Goal: Task Accomplishment & Management: Manage account settings

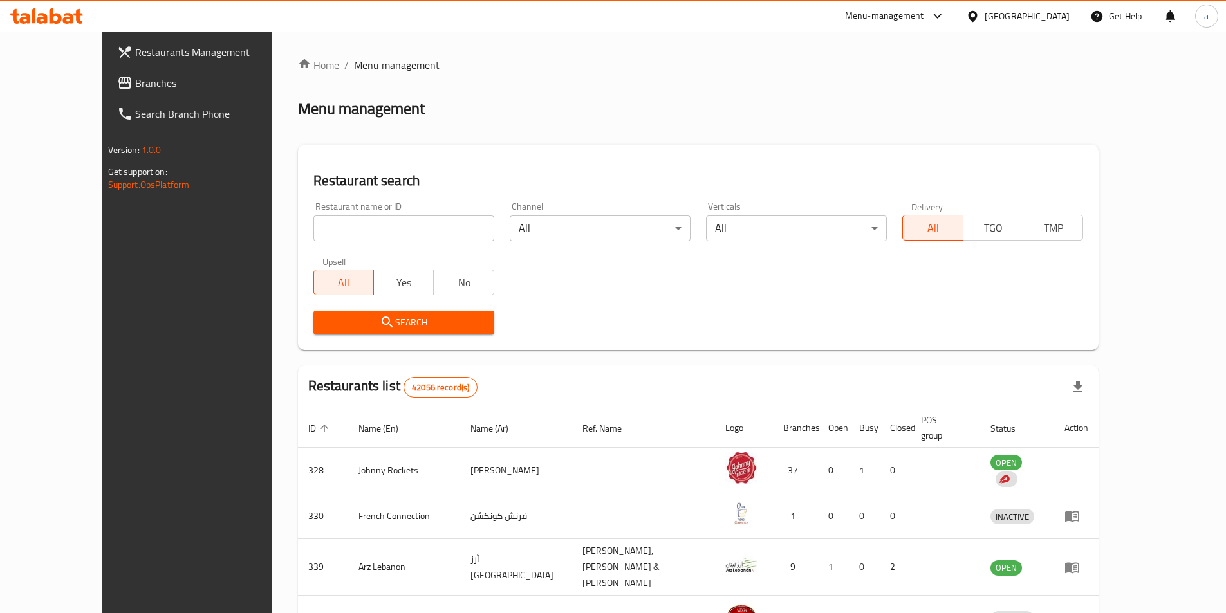
click at [1029, 17] on div "[GEOGRAPHIC_DATA]" at bounding box center [1026, 16] width 85 height 14
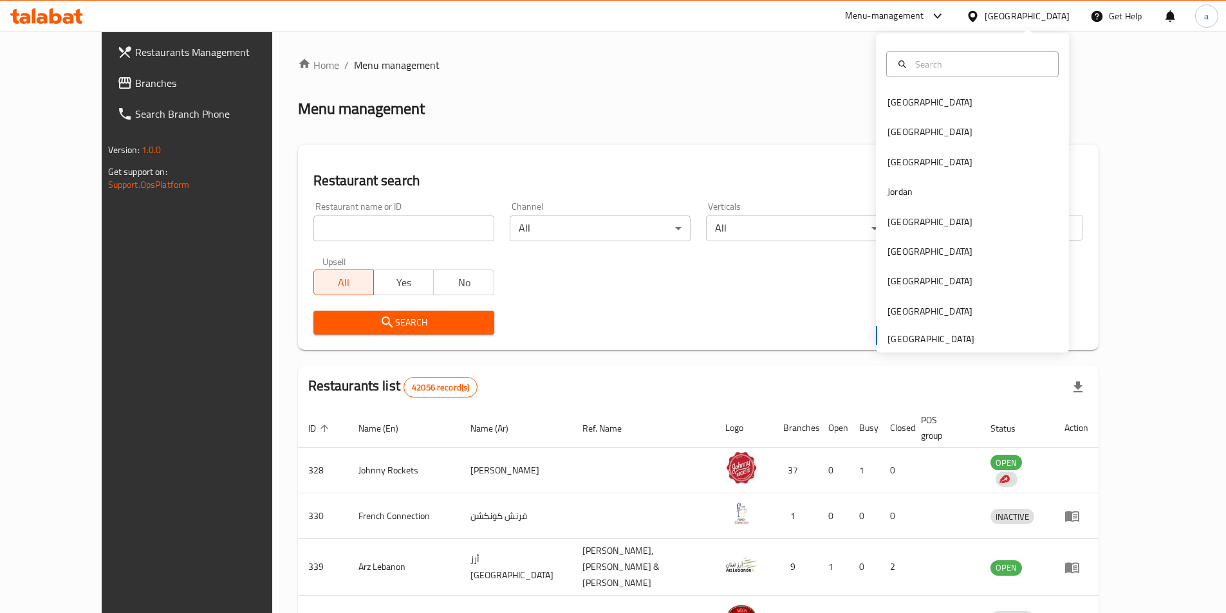
click at [793, 112] on div "Menu management" at bounding box center [698, 108] width 801 height 21
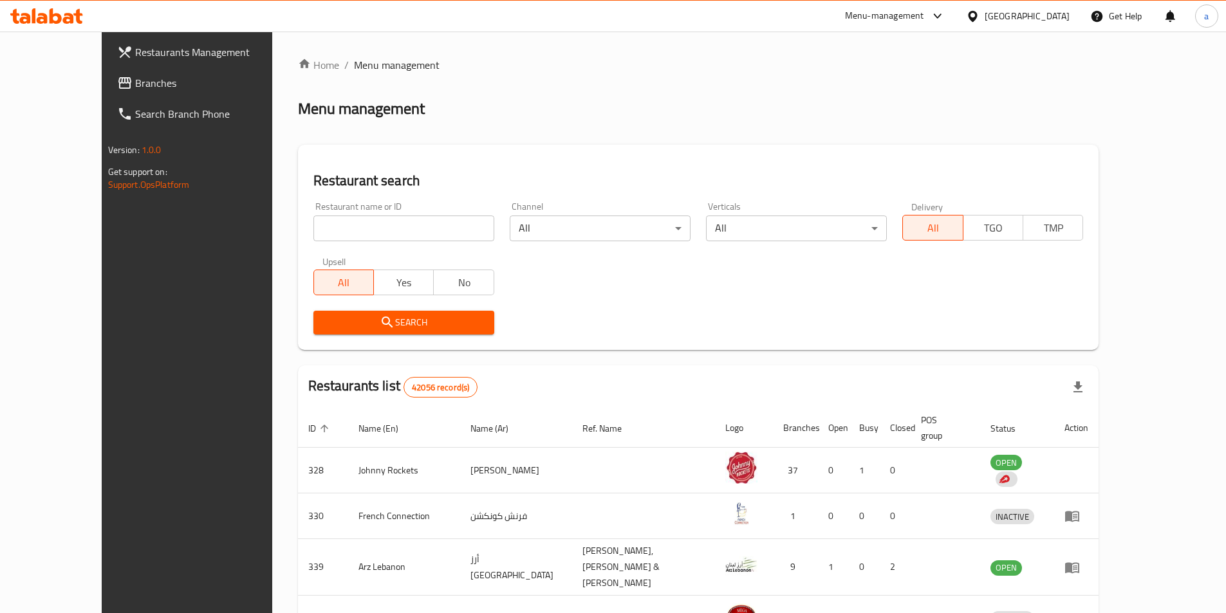
click at [135, 82] on span "Branches" at bounding box center [215, 82] width 161 height 15
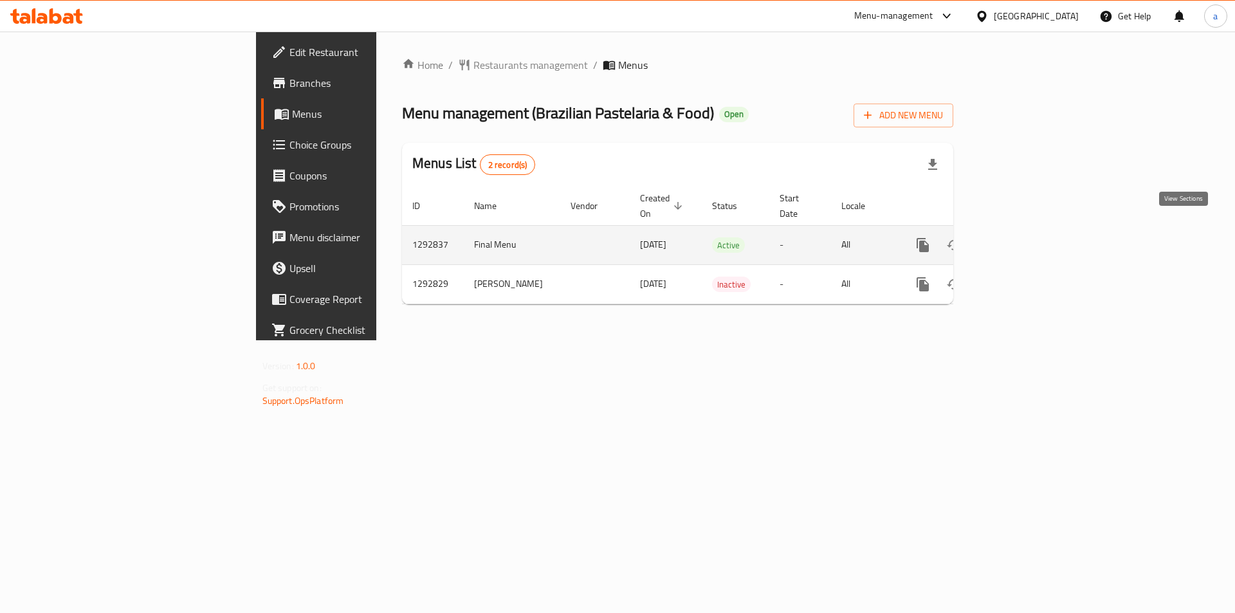
click at [1024, 237] on icon "enhanced table" at bounding box center [1015, 244] width 15 height 15
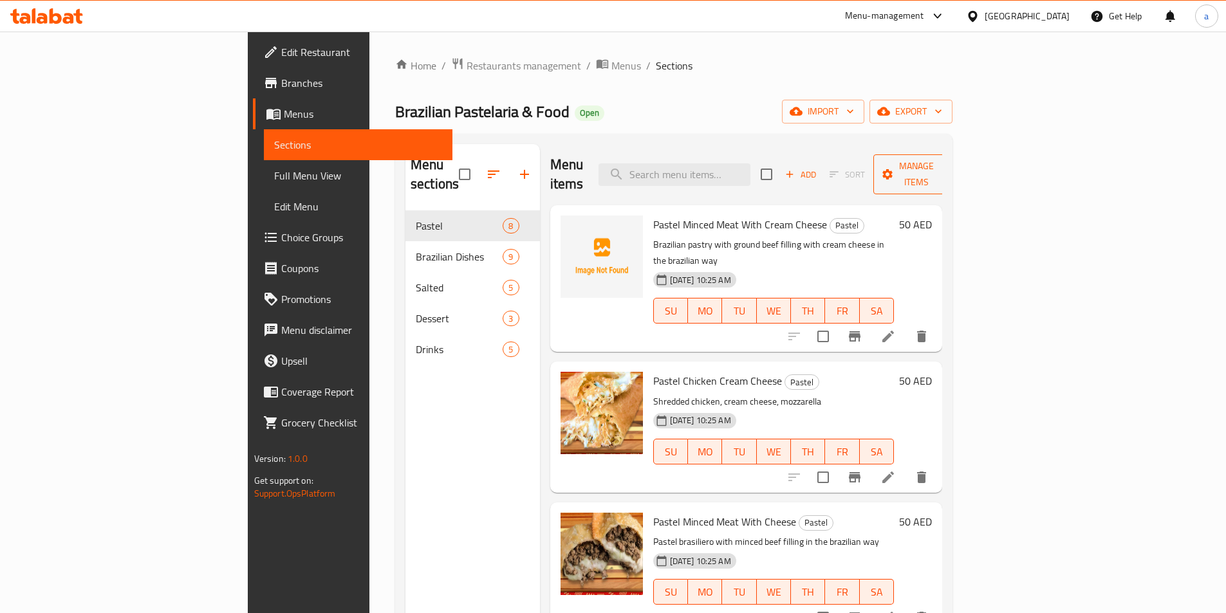
click at [949, 162] on span "Manage items" at bounding box center [916, 174] width 66 height 32
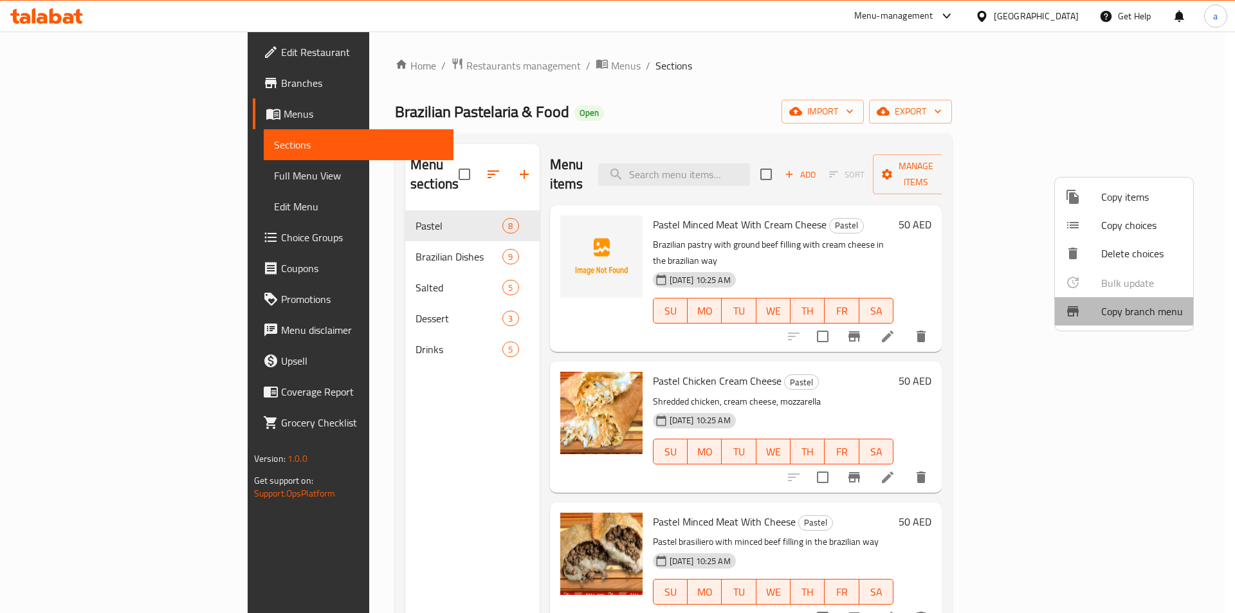
click at [1118, 309] on span "Copy branch menu" at bounding box center [1142, 311] width 82 height 15
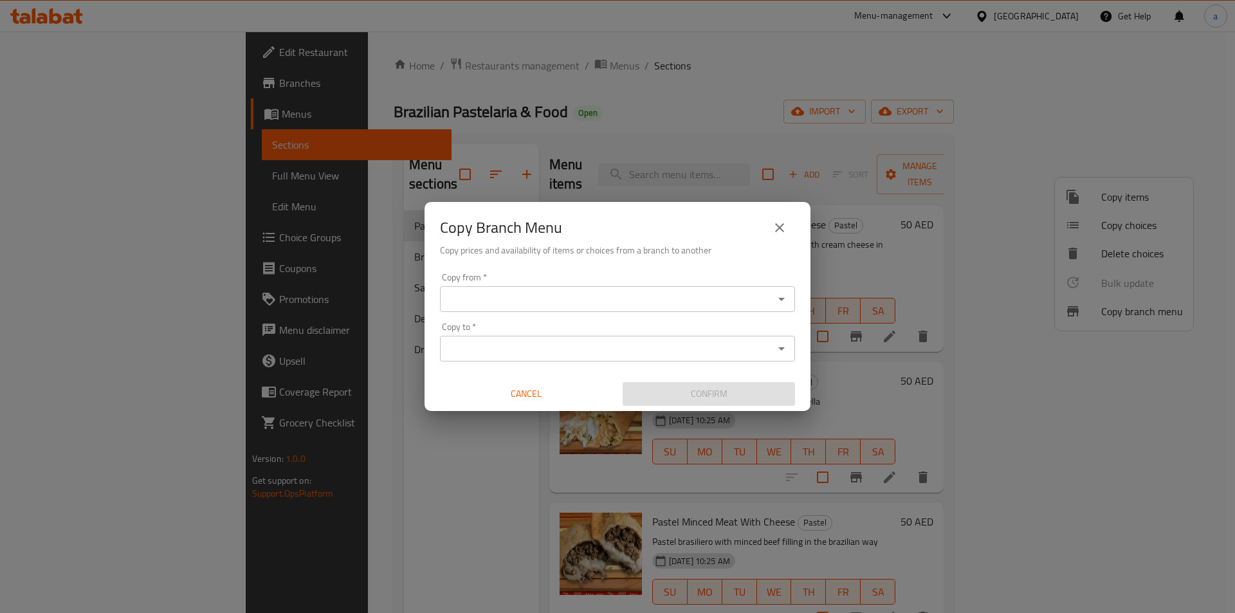
click at [825, 111] on div "Copy Branch Menu Copy prices and availability of items or choices from a branch…" at bounding box center [617, 306] width 1235 height 613
click at [641, 294] on input "Copy from   *" at bounding box center [607, 299] width 326 height 18
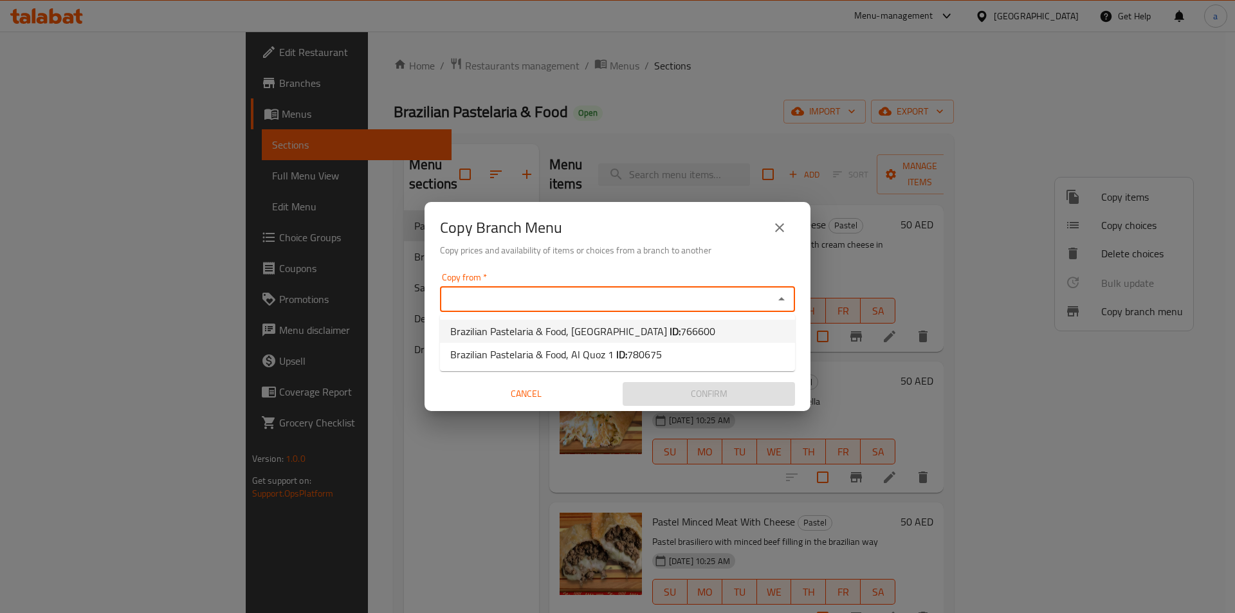
click at [681, 328] on span "766600" at bounding box center [698, 331] width 35 height 19
type input "Brazilian Pastelaria & Food, Dubai Marina"
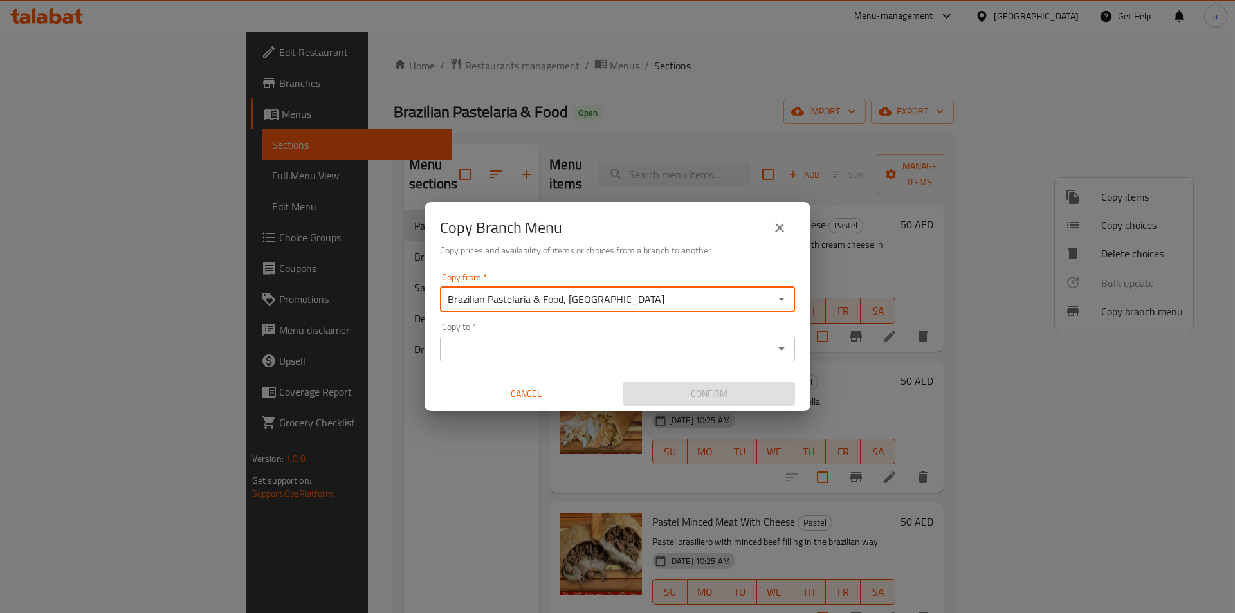
click at [713, 342] on input "Copy to   *" at bounding box center [607, 349] width 326 height 18
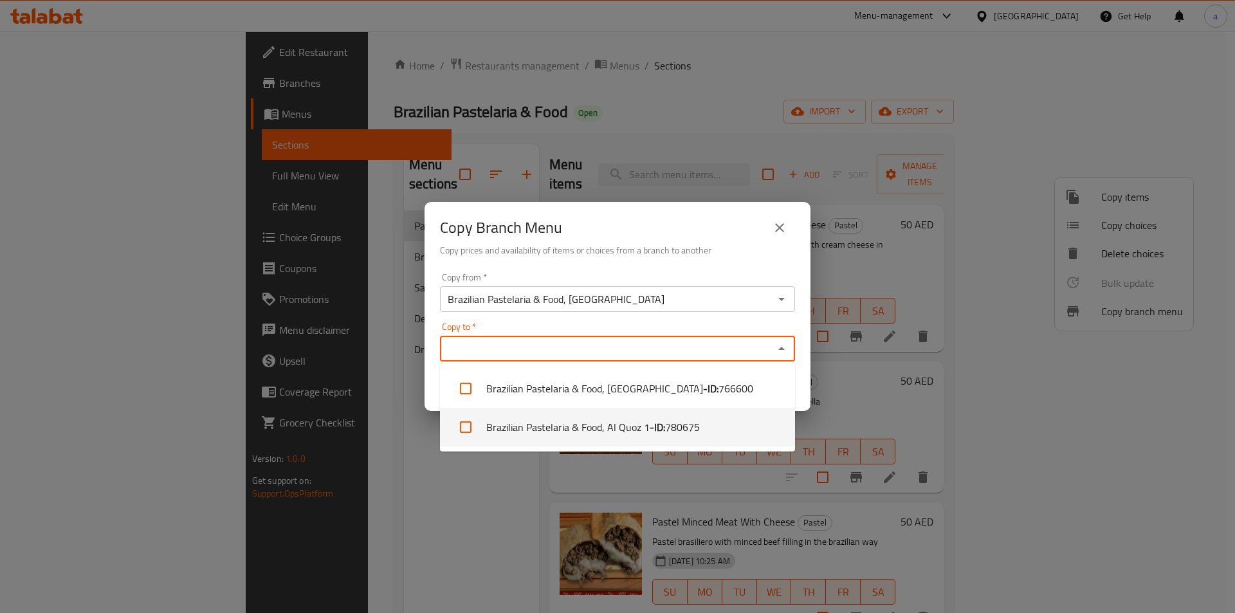
click at [693, 427] on span "780675" at bounding box center [682, 426] width 35 height 15
checkbox input "true"
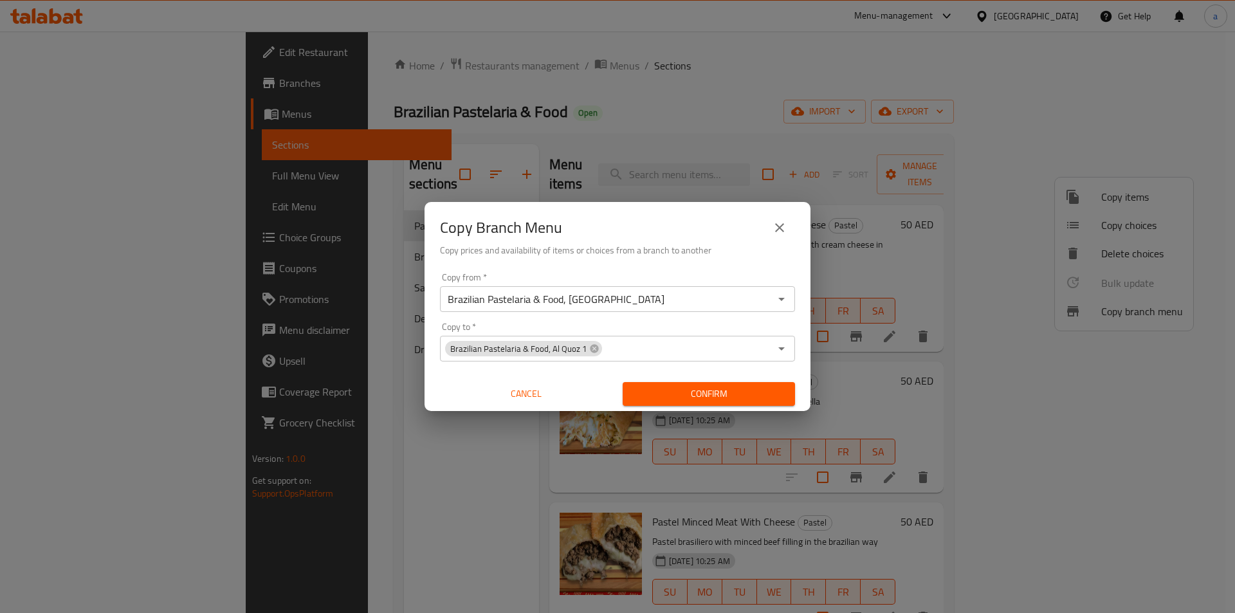
click at [681, 268] on div "Copy from   * Brazilian Pastelaria & Food, Dubai Marina Copy from * Copy to   *…" at bounding box center [618, 339] width 386 height 143
click at [721, 395] on span "Confirm" at bounding box center [709, 394] width 152 height 16
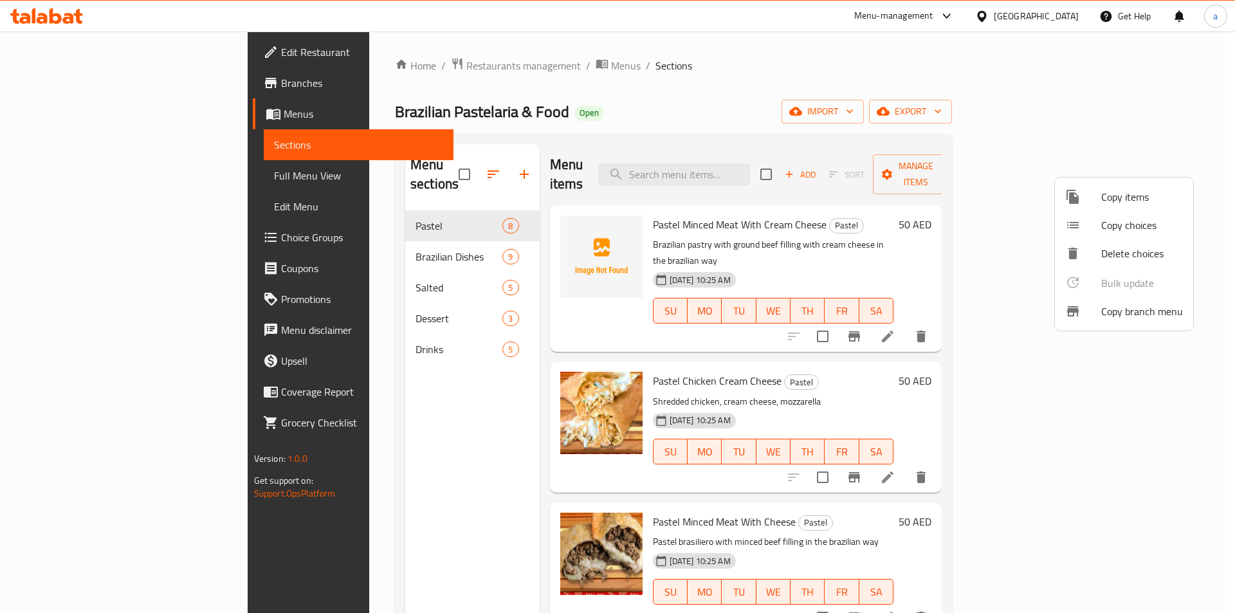
click at [831, 77] on div at bounding box center [617, 306] width 1235 height 613
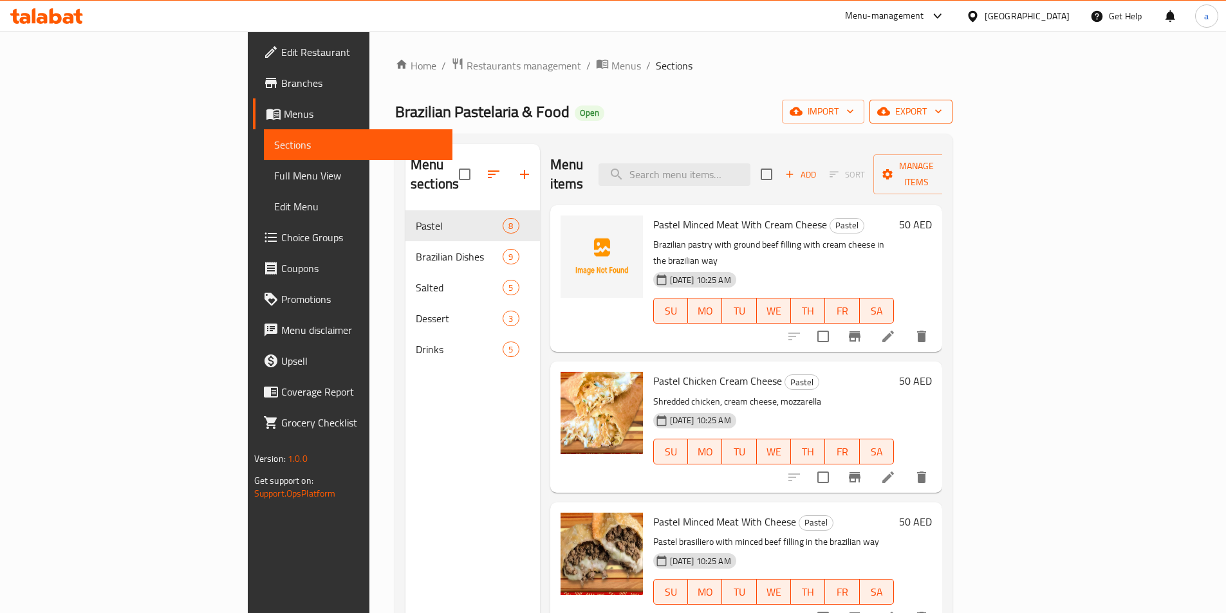
click at [942, 116] on span "export" at bounding box center [910, 112] width 62 height 16
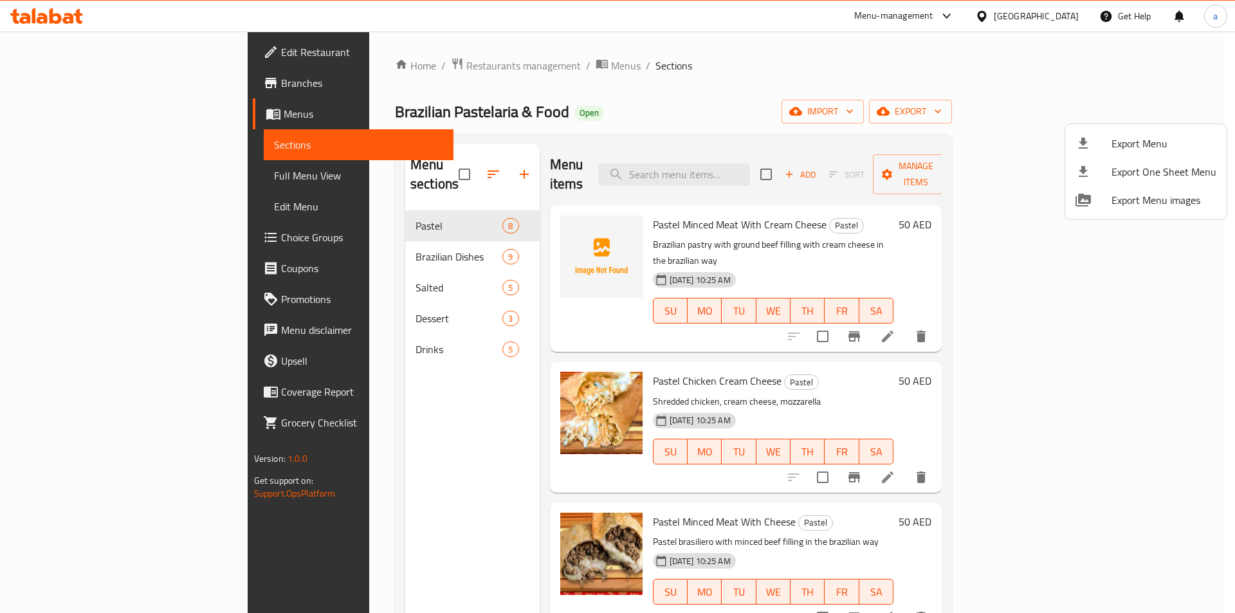
click at [905, 71] on div at bounding box center [617, 306] width 1235 height 613
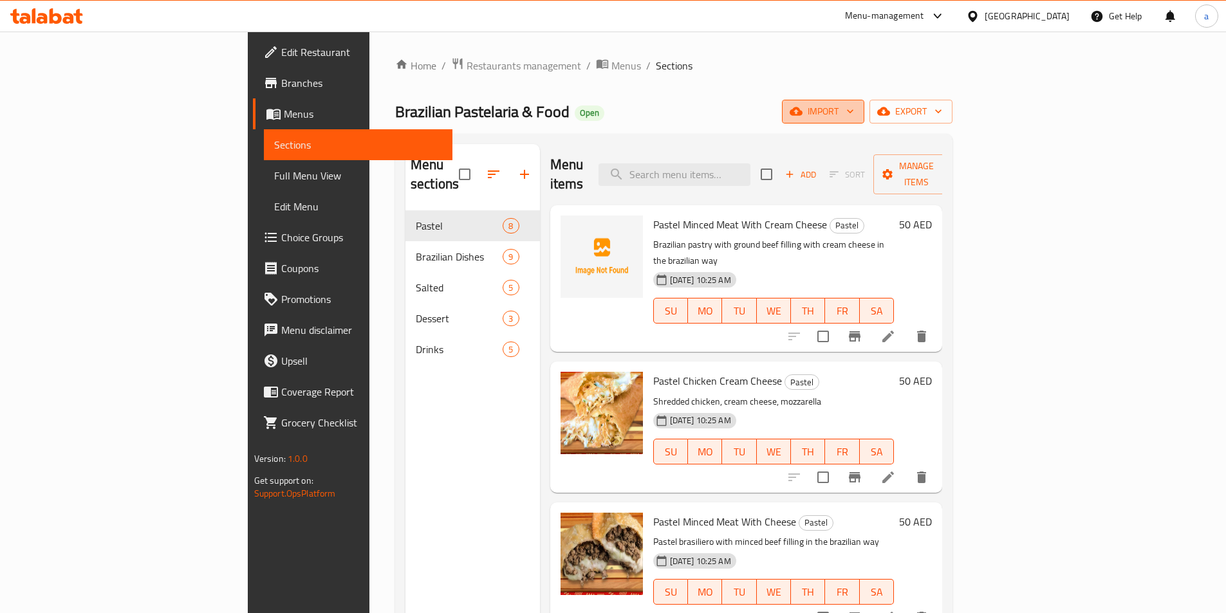
click at [854, 109] on span "import" at bounding box center [823, 112] width 62 height 16
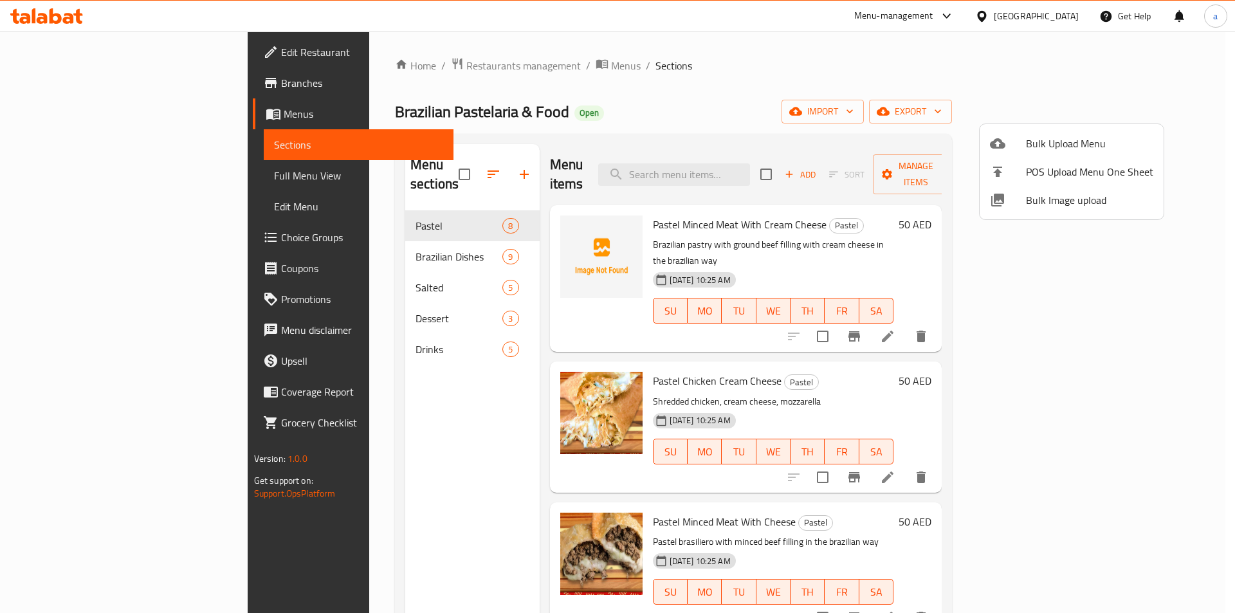
click at [938, 73] on div at bounding box center [617, 306] width 1235 height 613
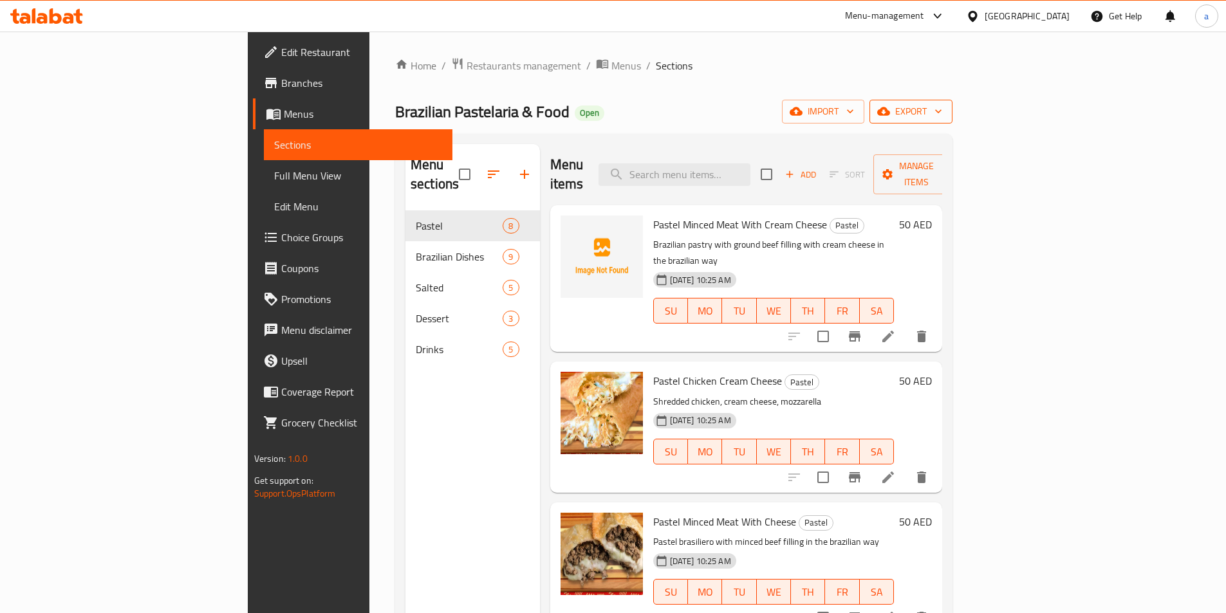
click at [942, 105] on span "export" at bounding box center [910, 112] width 62 height 16
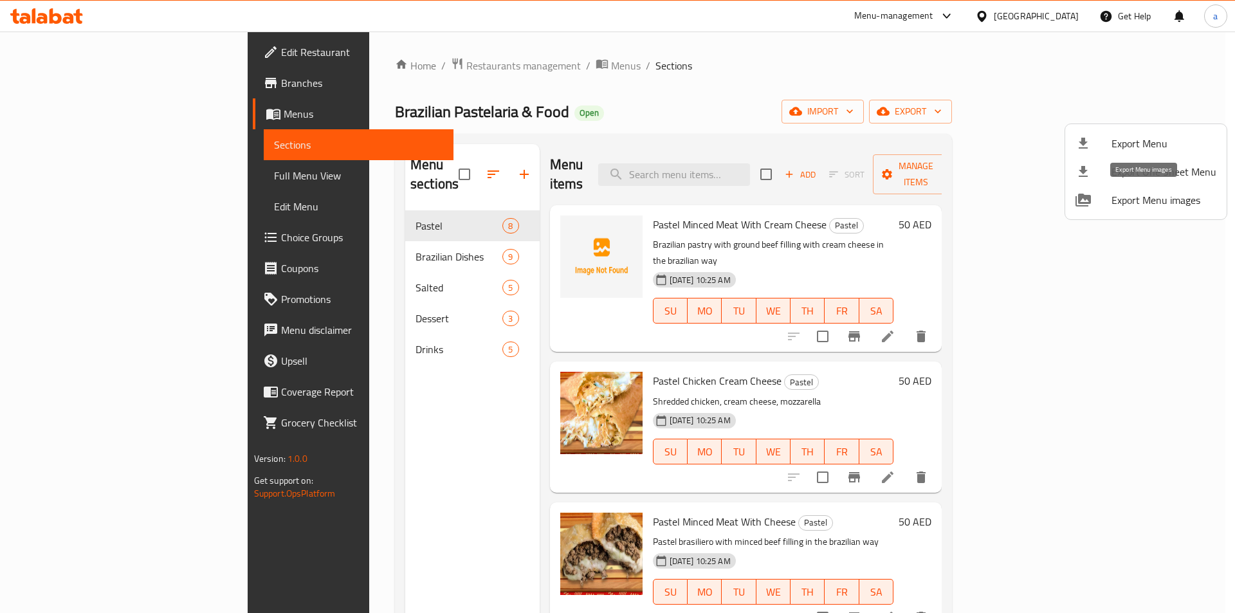
click at [1128, 198] on span "Export Menu images" at bounding box center [1164, 199] width 105 height 15
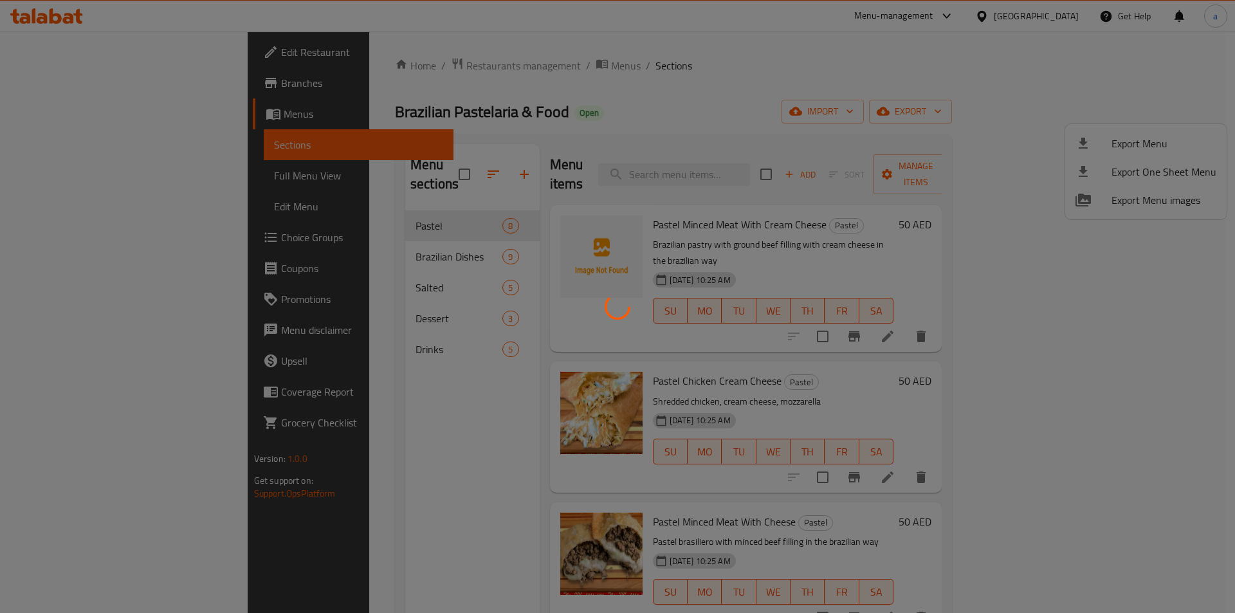
click at [766, 162] on div at bounding box center [617, 306] width 1235 height 613
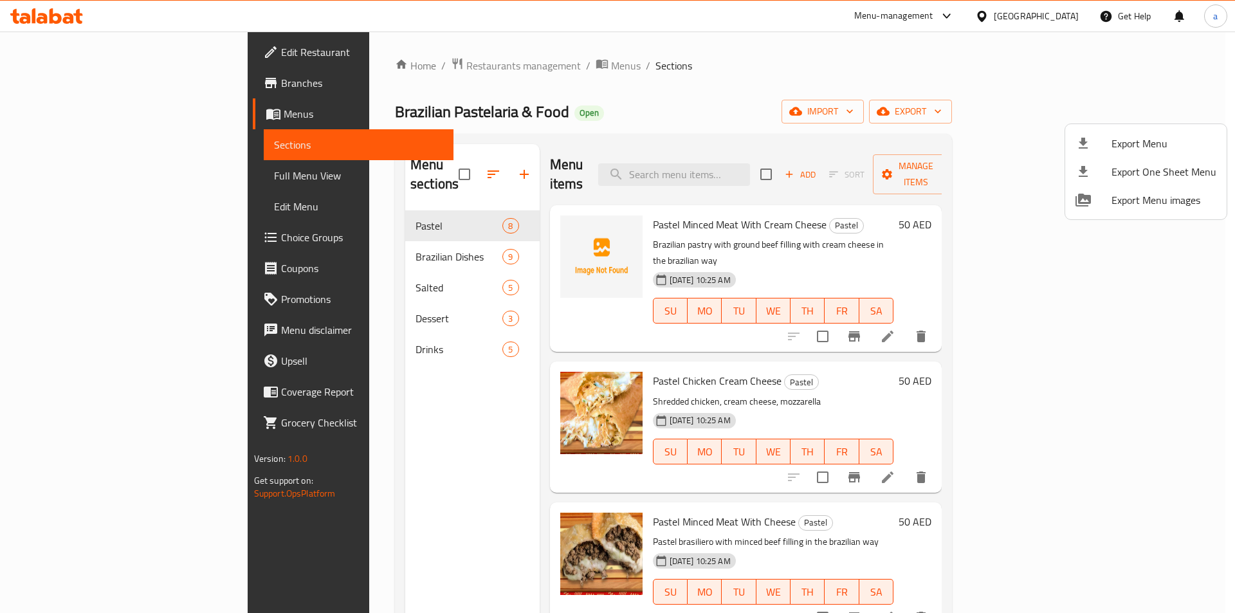
click at [887, 72] on div at bounding box center [617, 306] width 1235 height 613
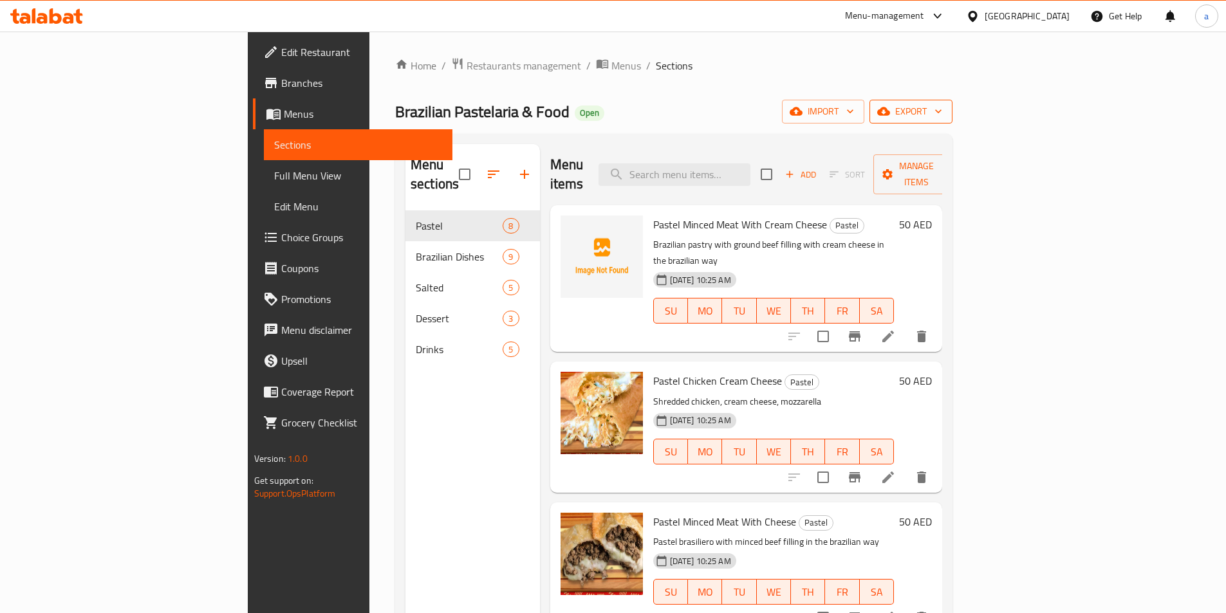
click at [942, 105] on span "export" at bounding box center [910, 112] width 62 height 16
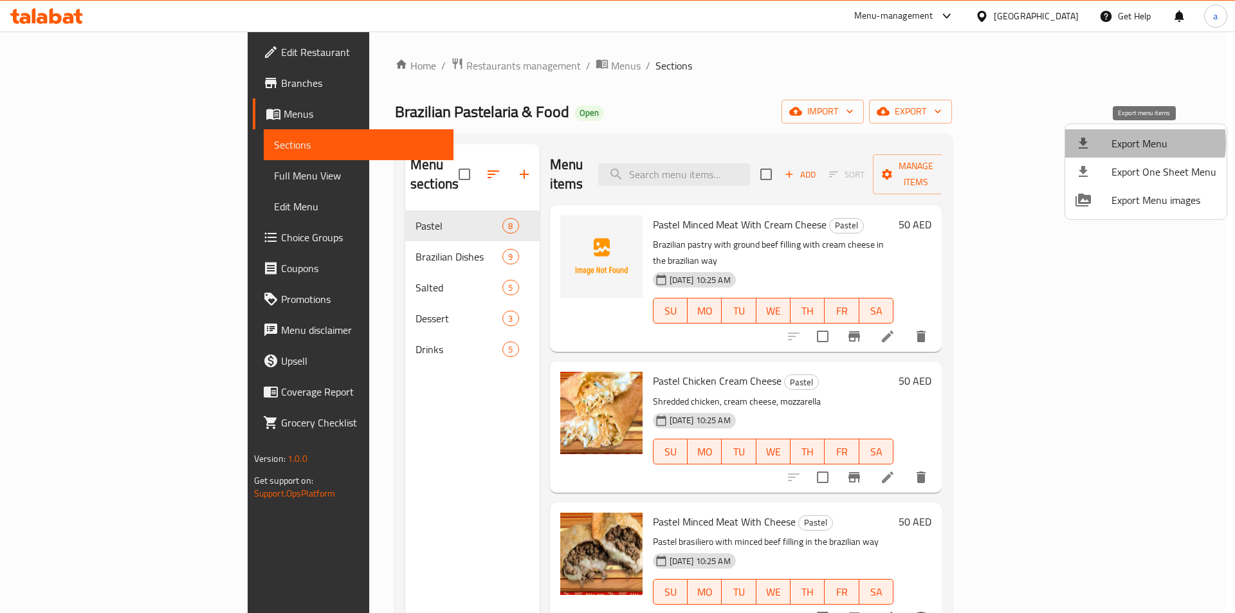
click at [1127, 143] on span "Export Menu" at bounding box center [1164, 143] width 105 height 15
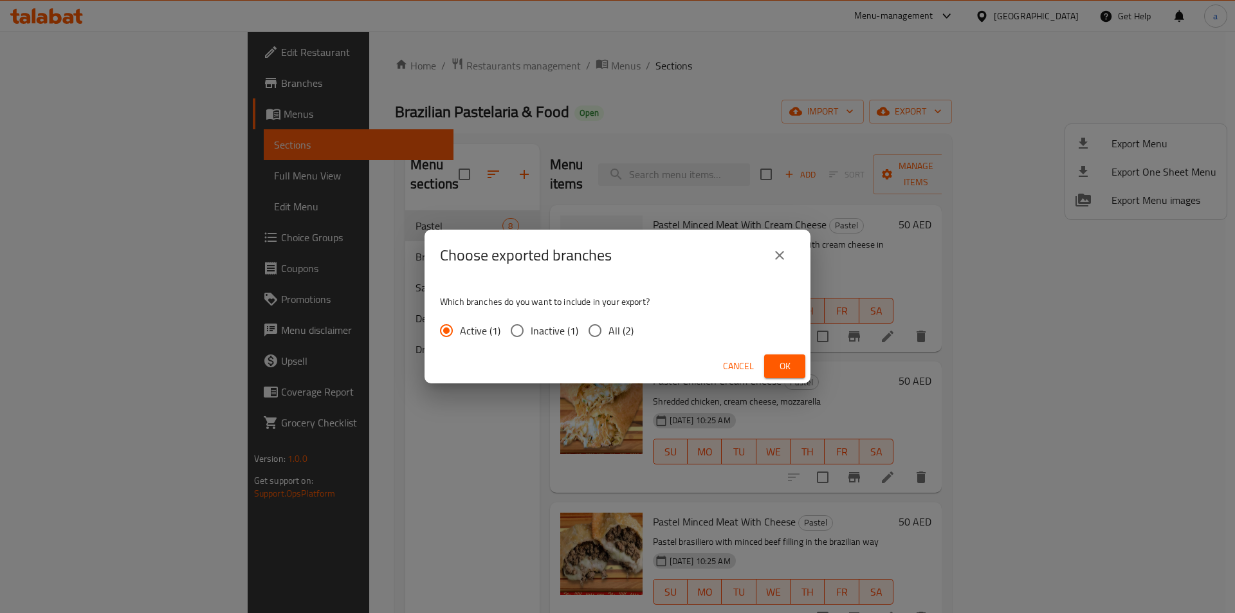
click at [593, 328] on input "All (2)" at bounding box center [595, 330] width 27 height 27
radio input "true"
click at [782, 361] on span "Ok" at bounding box center [785, 366] width 21 height 16
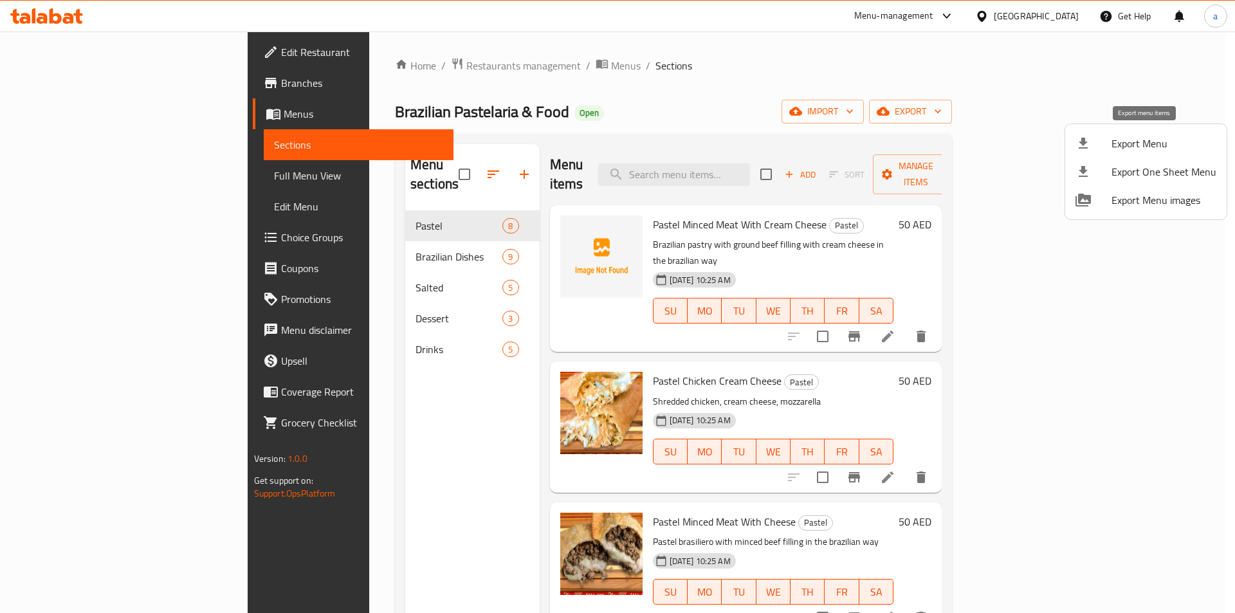
click at [1156, 144] on span "Export Menu" at bounding box center [1164, 143] width 105 height 15
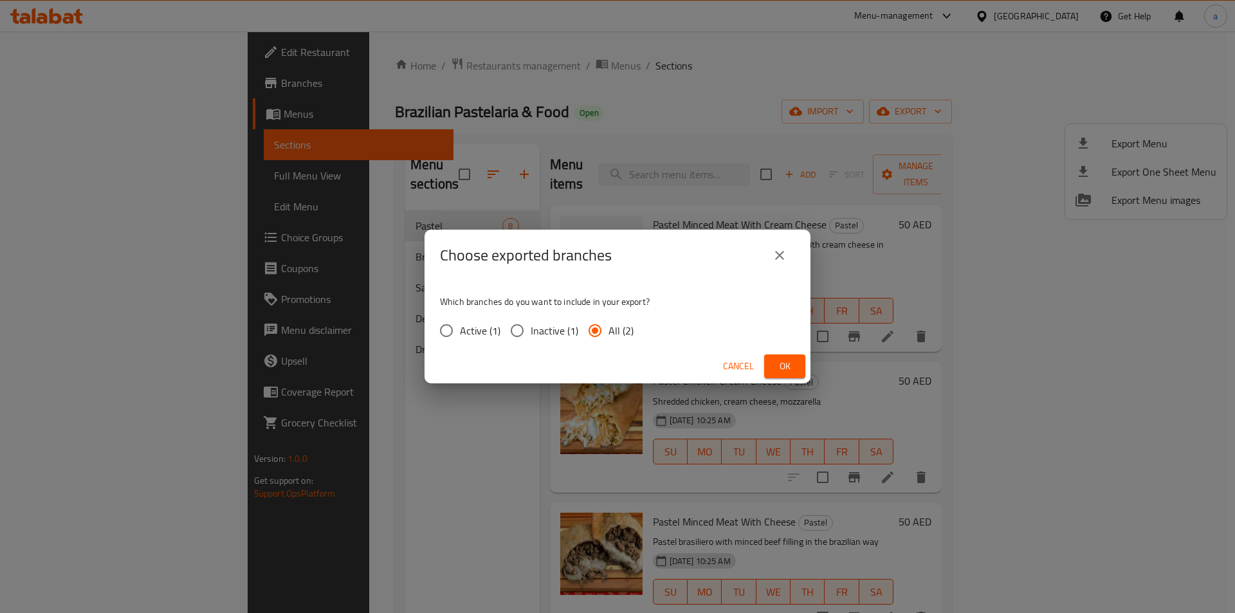
click at [778, 360] on span "Ok" at bounding box center [785, 366] width 21 height 16
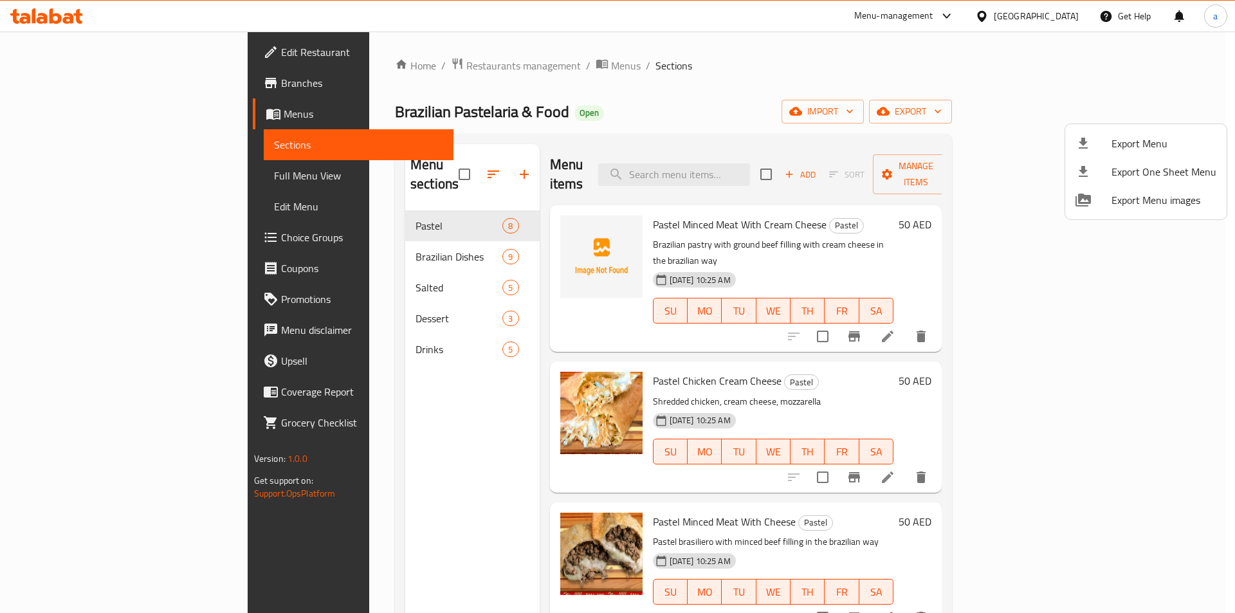
click at [903, 115] on div at bounding box center [617, 306] width 1235 height 613
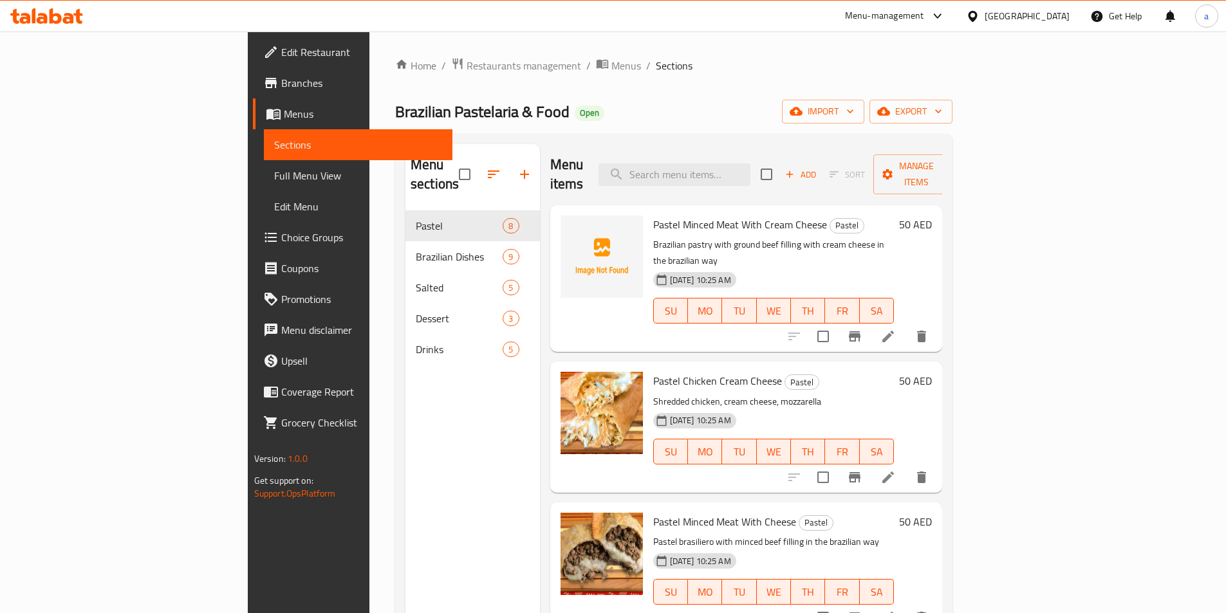
click at [274, 178] on span "Full Menu View" at bounding box center [358, 175] width 168 height 15
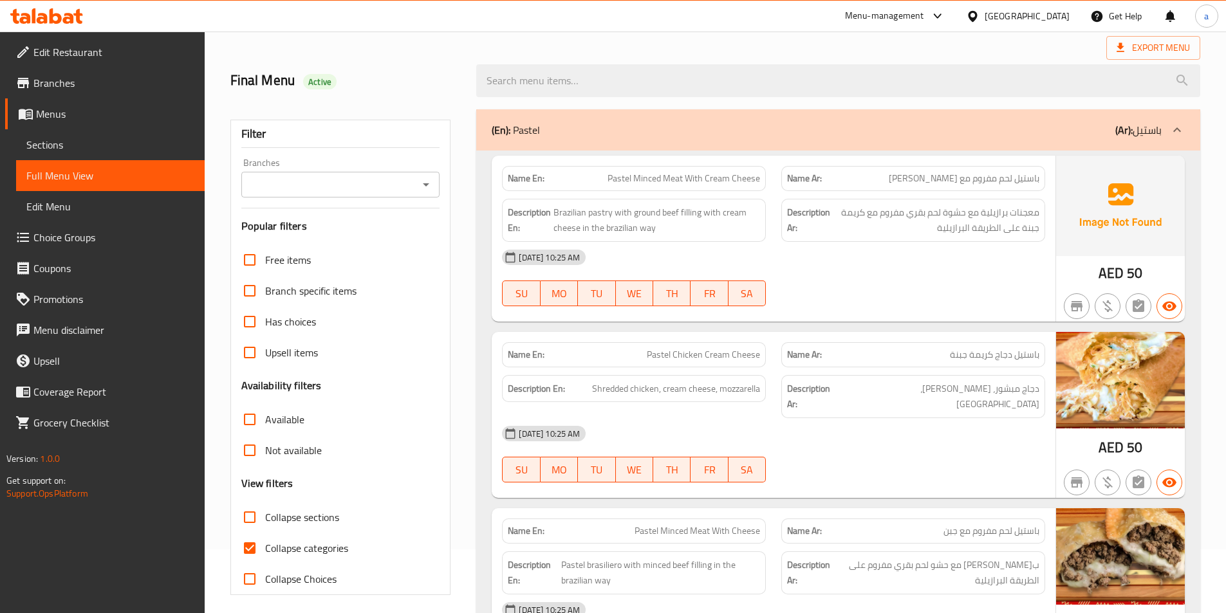
scroll to position [257, 0]
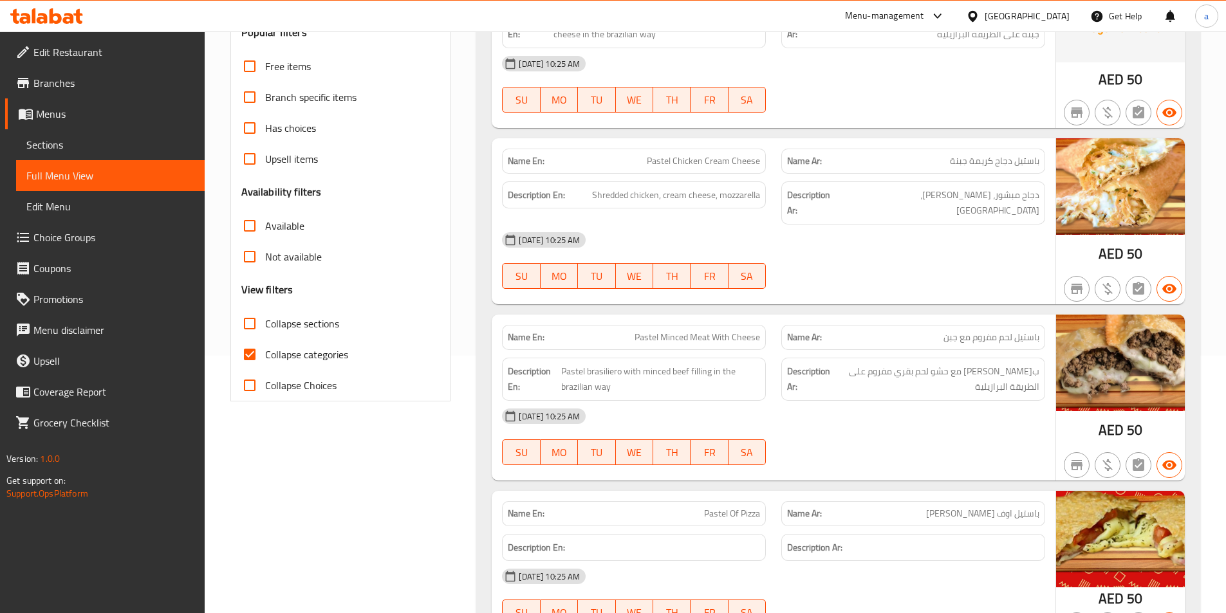
click at [245, 351] on input "Collapse categories" at bounding box center [249, 354] width 31 height 31
checkbox input "false"
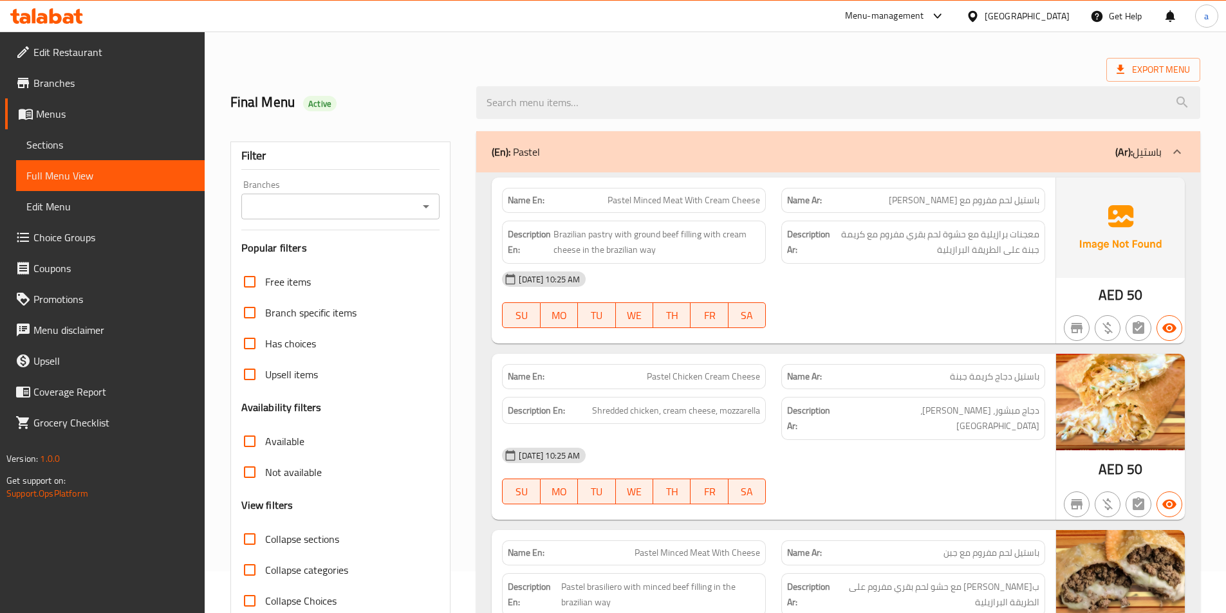
scroll to position [0, 0]
